Goal: Information Seeking & Learning: Learn about a topic

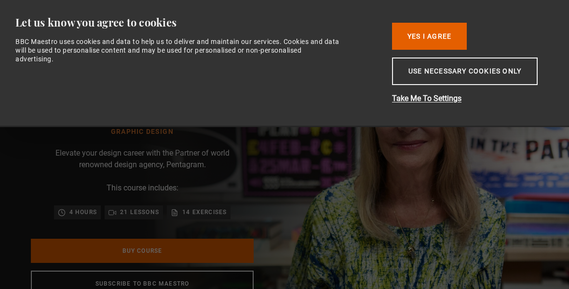
click at [425, 42] on button "Yes I Agree" at bounding box center [429, 36] width 75 height 27
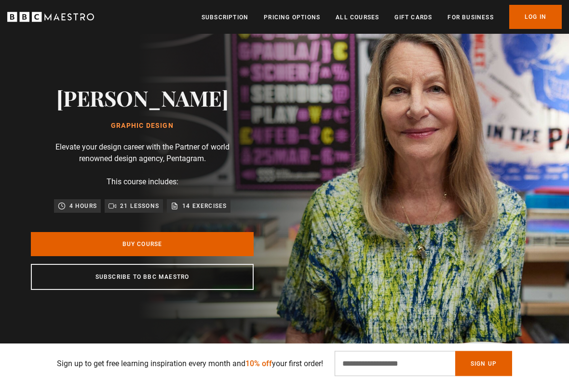
scroll to position [0, 327]
click at [194, 246] on link "Buy Course" at bounding box center [142, 245] width 223 height 24
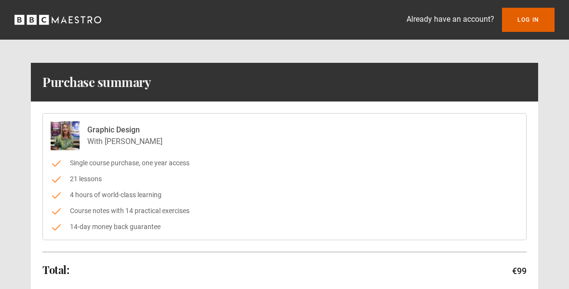
click at [78, 21] on icon "BBC Maestro" at bounding box center [57, 20] width 87 height 14
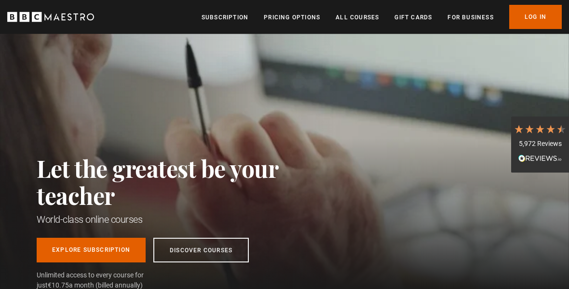
click at [360, 20] on link "All Courses" at bounding box center [357, 18] width 43 height 10
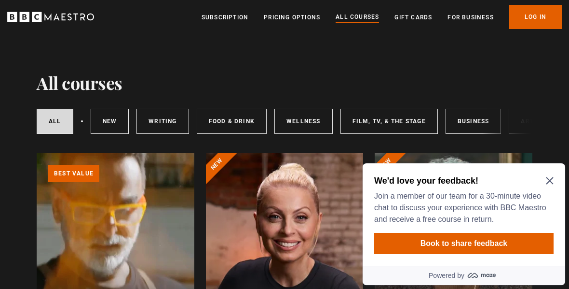
click at [547, 181] on icon "Close Maze Prompt" at bounding box center [550, 181] width 8 height 8
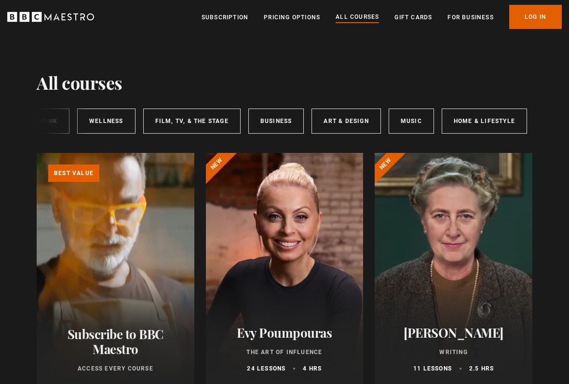
scroll to position [0, 196]
click at [346, 119] on link "Art & Design" at bounding box center [347, 121] width 69 height 25
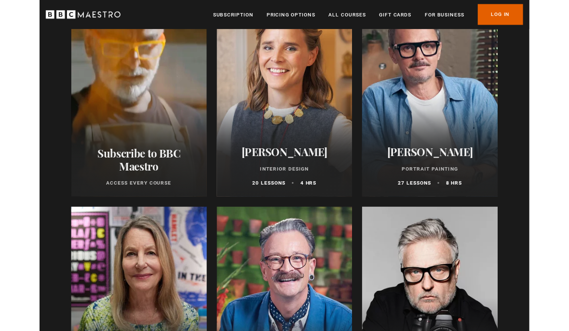
scroll to position [156, 0]
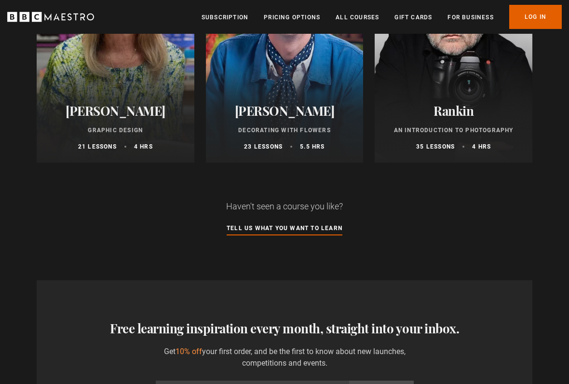
scroll to position [465, 0]
click at [307, 229] on link "Tell us what you want to learn" at bounding box center [285, 228] width 116 height 11
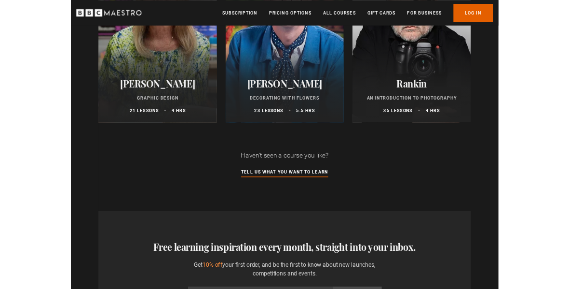
scroll to position [0, 0]
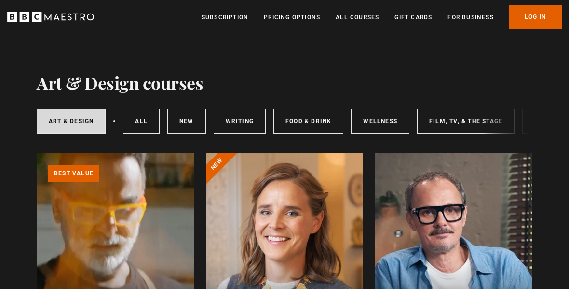
click at [306, 15] on link "Pricing Options" at bounding box center [292, 18] width 56 height 10
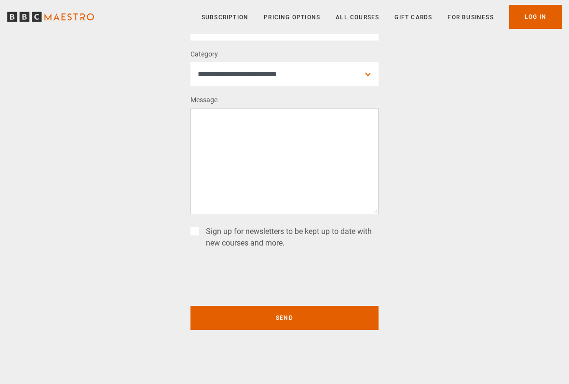
scroll to position [196, 0]
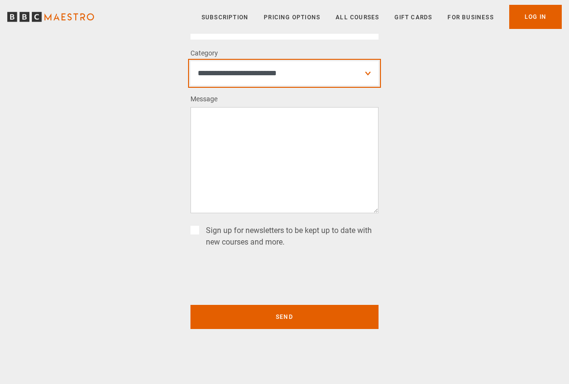
click at [367, 71] on select "**********" at bounding box center [285, 73] width 188 height 24
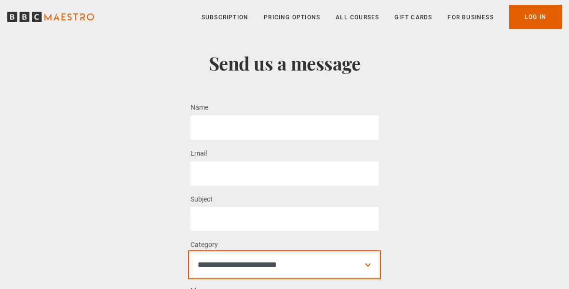
scroll to position [0, 0]
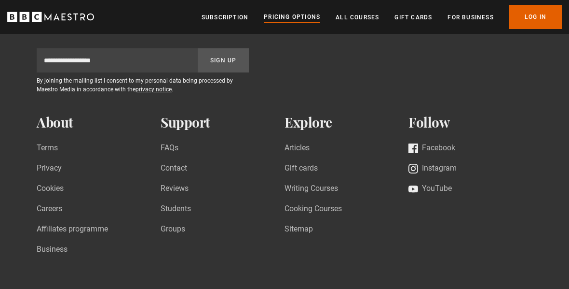
scroll to position [1082, 0]
click at [352, 20] on link "All Courses" at bounding box center [357, 18] width 43 height 10
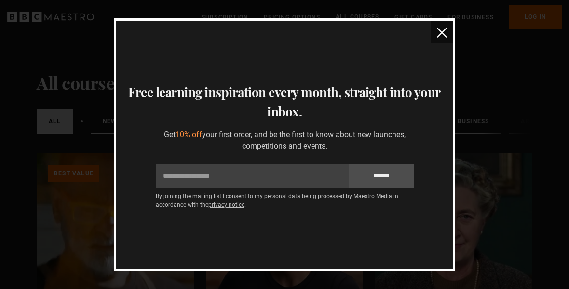
click at [441, 33] on img "close" at bounding box center [442, 33] width 10 height 10
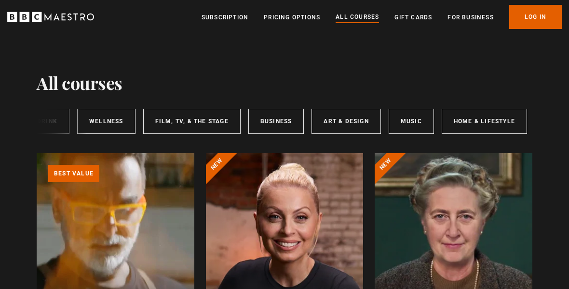
scroll to position [0, 196]
click at [351, 119] on link "Art & Design" at bounding box center [347, 121] width 69 height 25
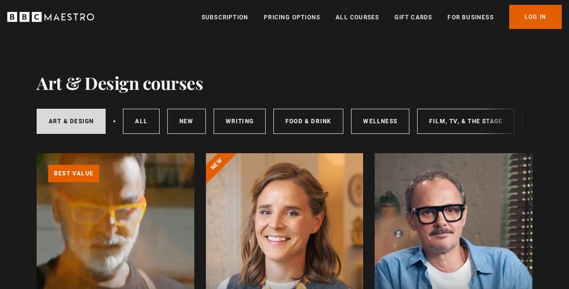
click at [386, 117] on link "Wellness" at bounding box center [380, 121] width 58 height 25
